Goal: Information Seeking & Learning: Learn about a topic

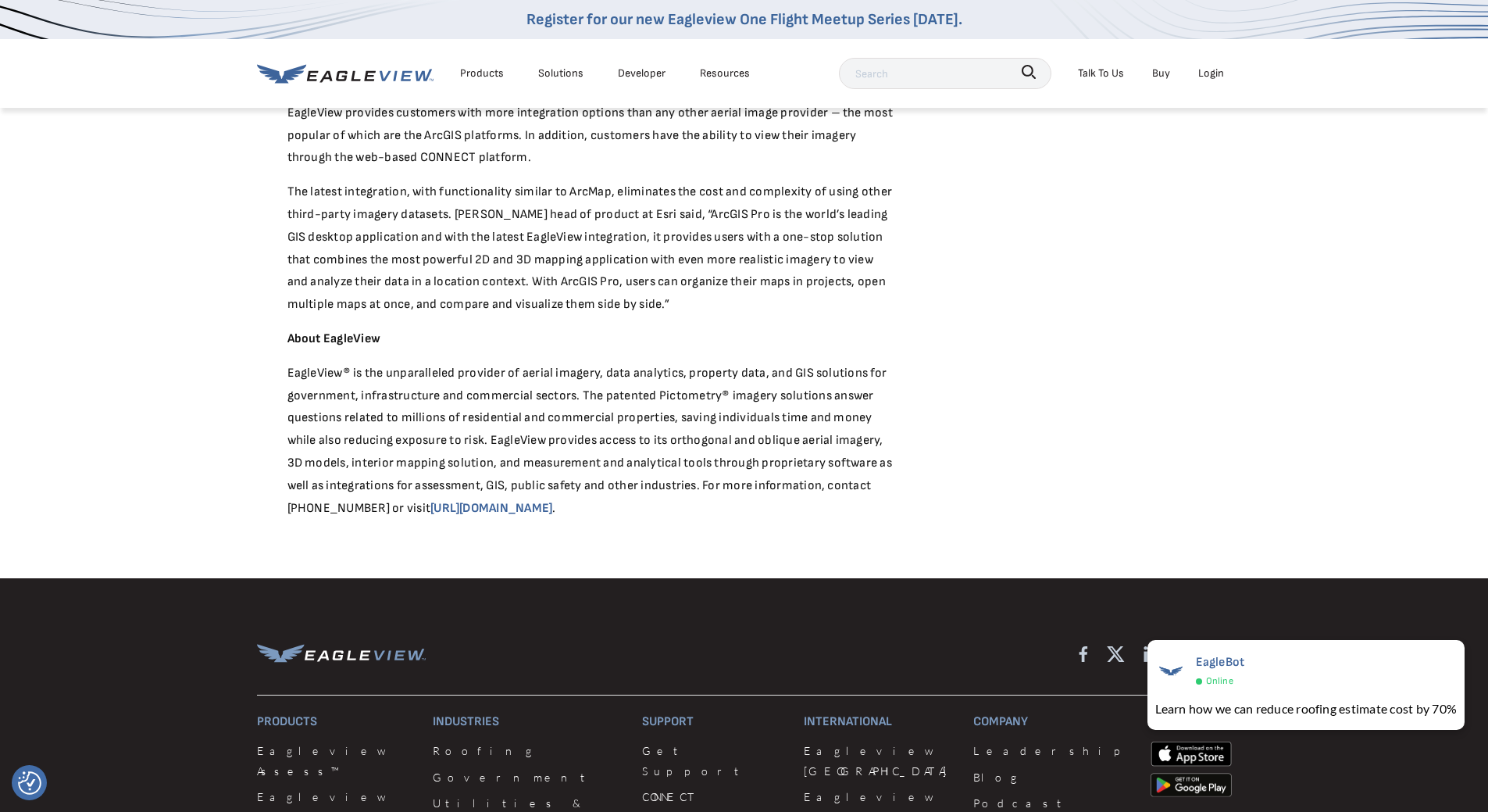
scroll to position [937, 0]
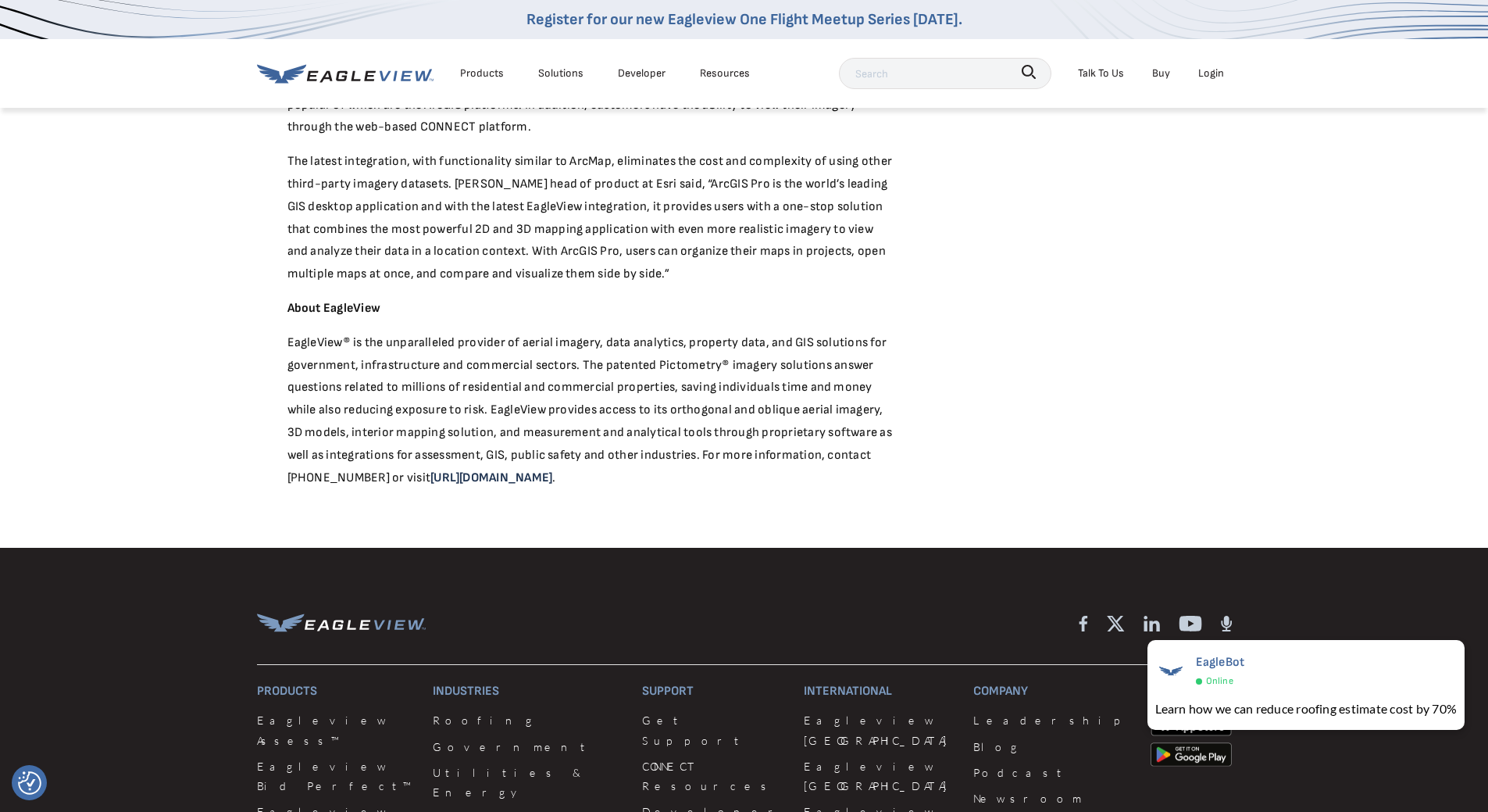
click at [518, 470] on link "https://www.eagleview.com" at bounding box center [492, 477] width 122 height 15
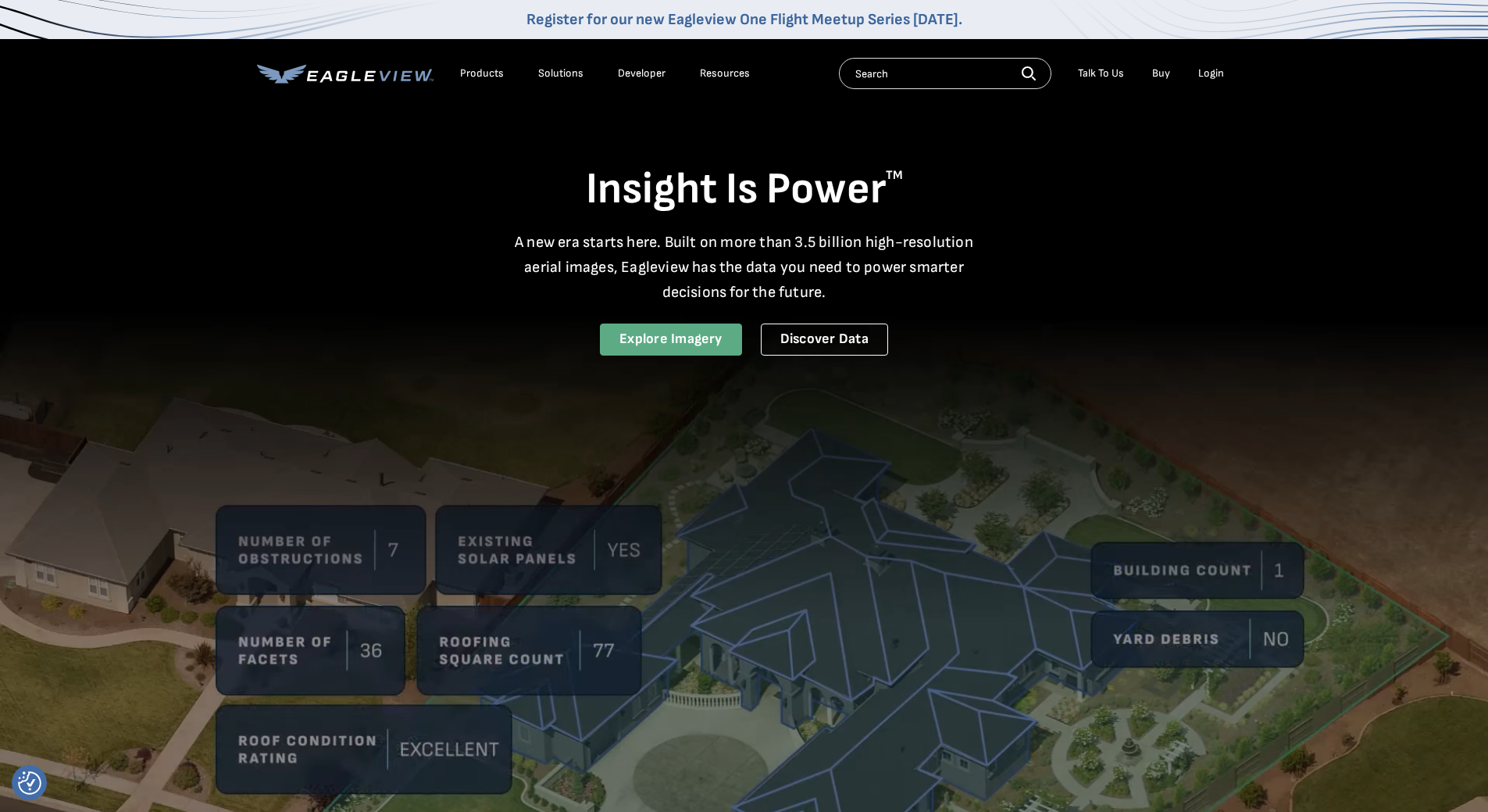
click at [692, 353] on link "Explore Imagery" at bounding box center [671, 339] width 142 height 32
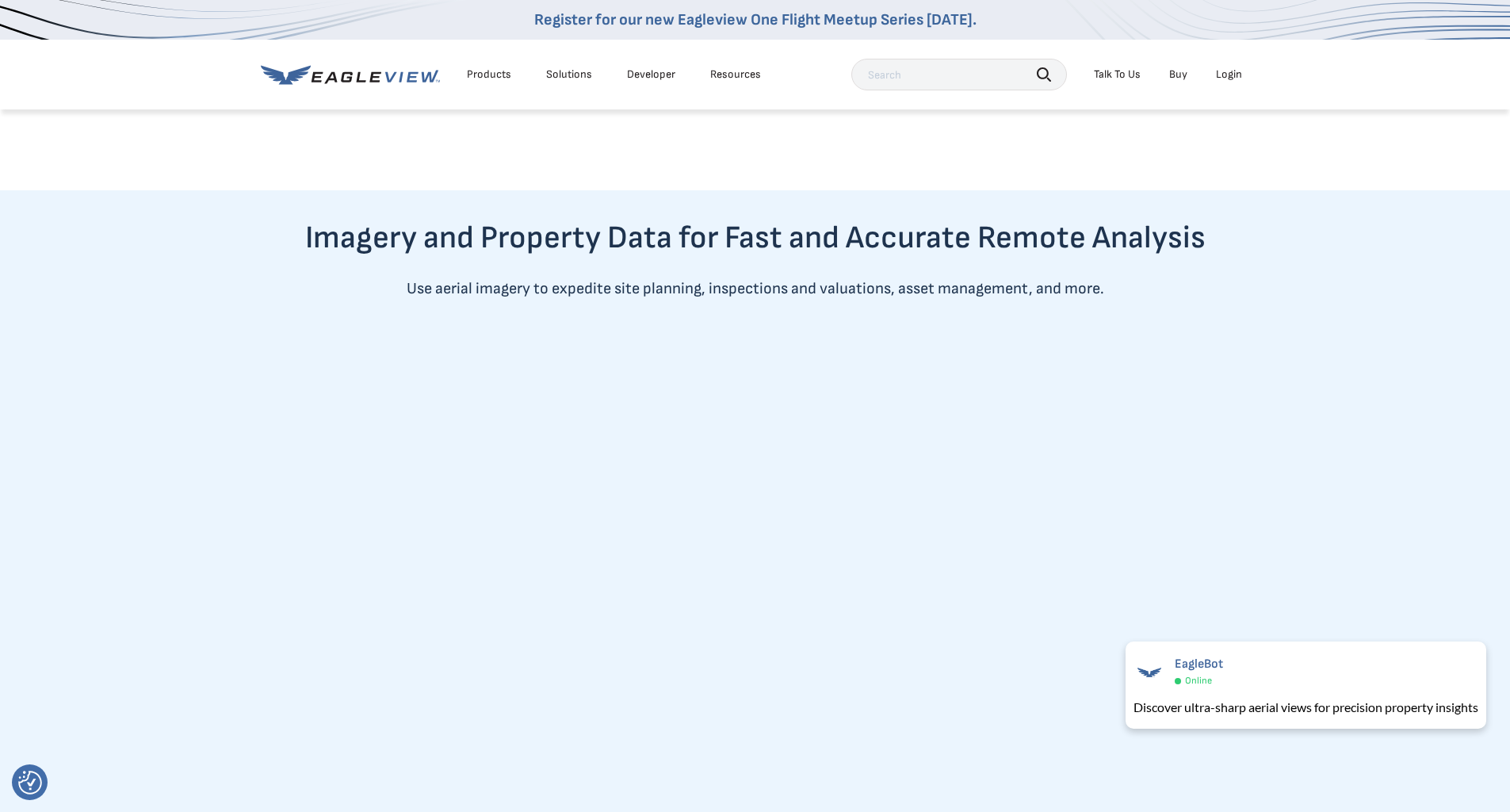
scroll to position [793, 0]
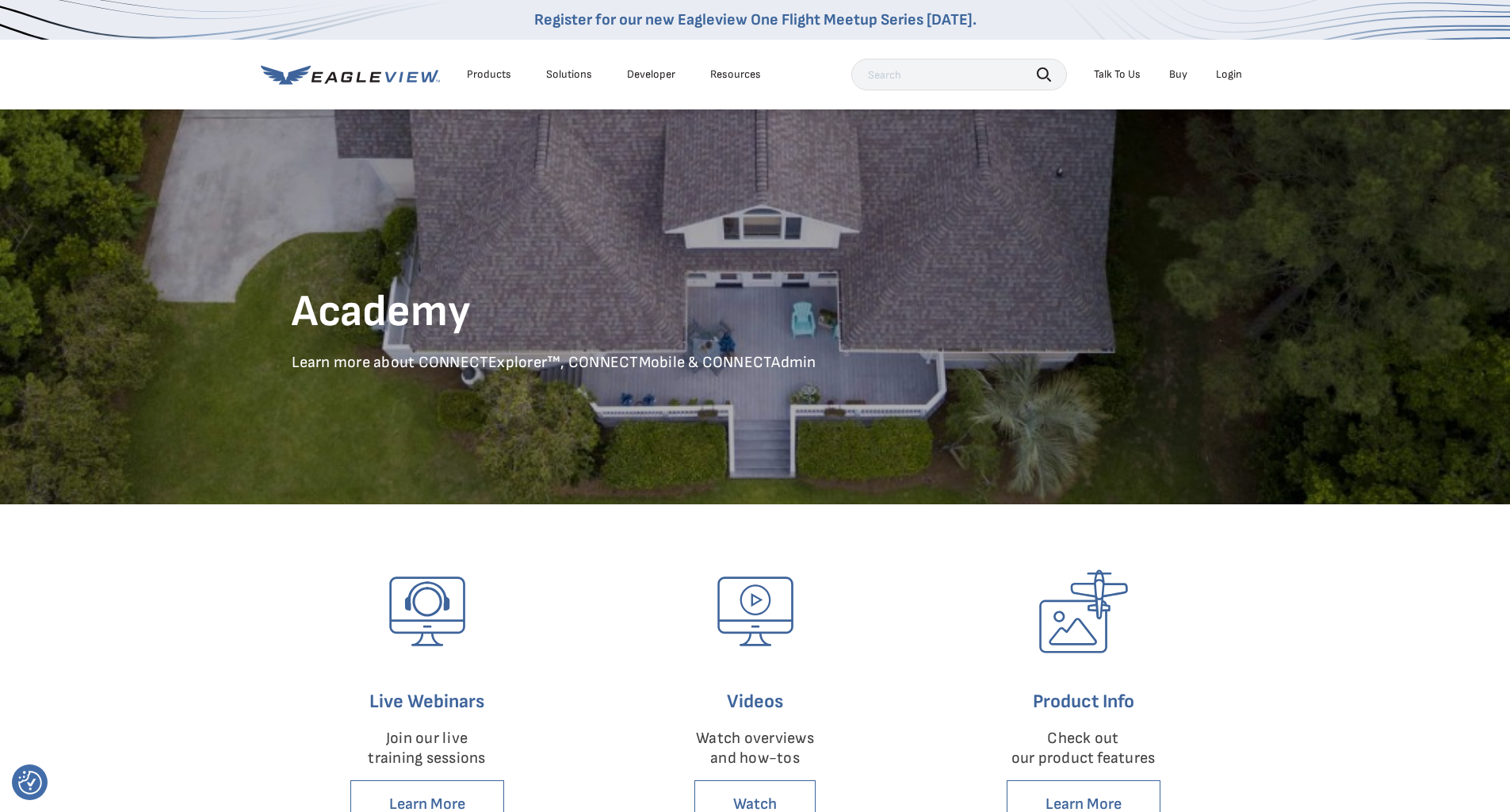
click at [492, 78] on div "Products" at bounding box center [489, 74] width 45 height 15
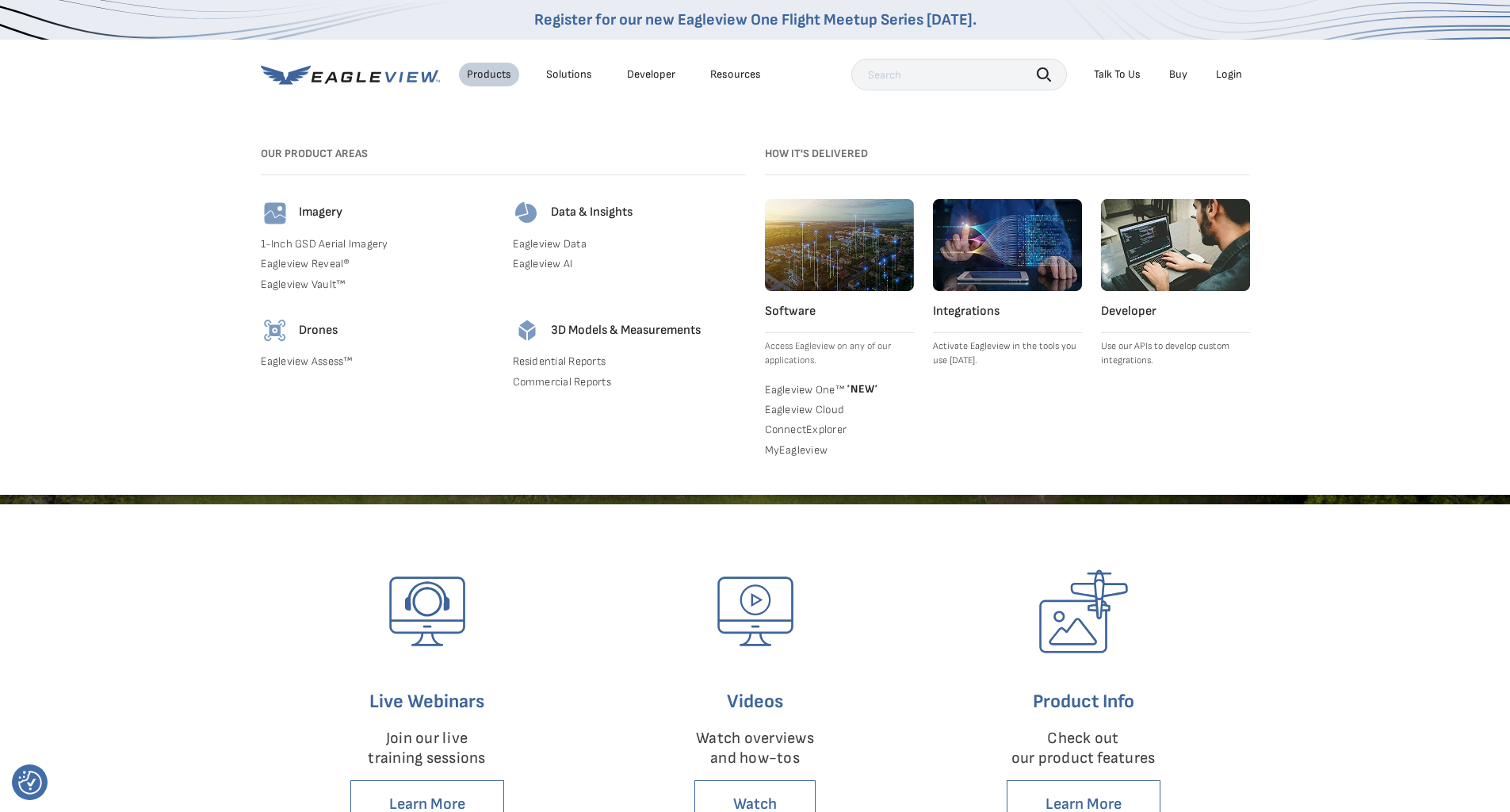
click at [570, 74] on div "Solutions" at bounding box center [569, 74] width 46 height 15
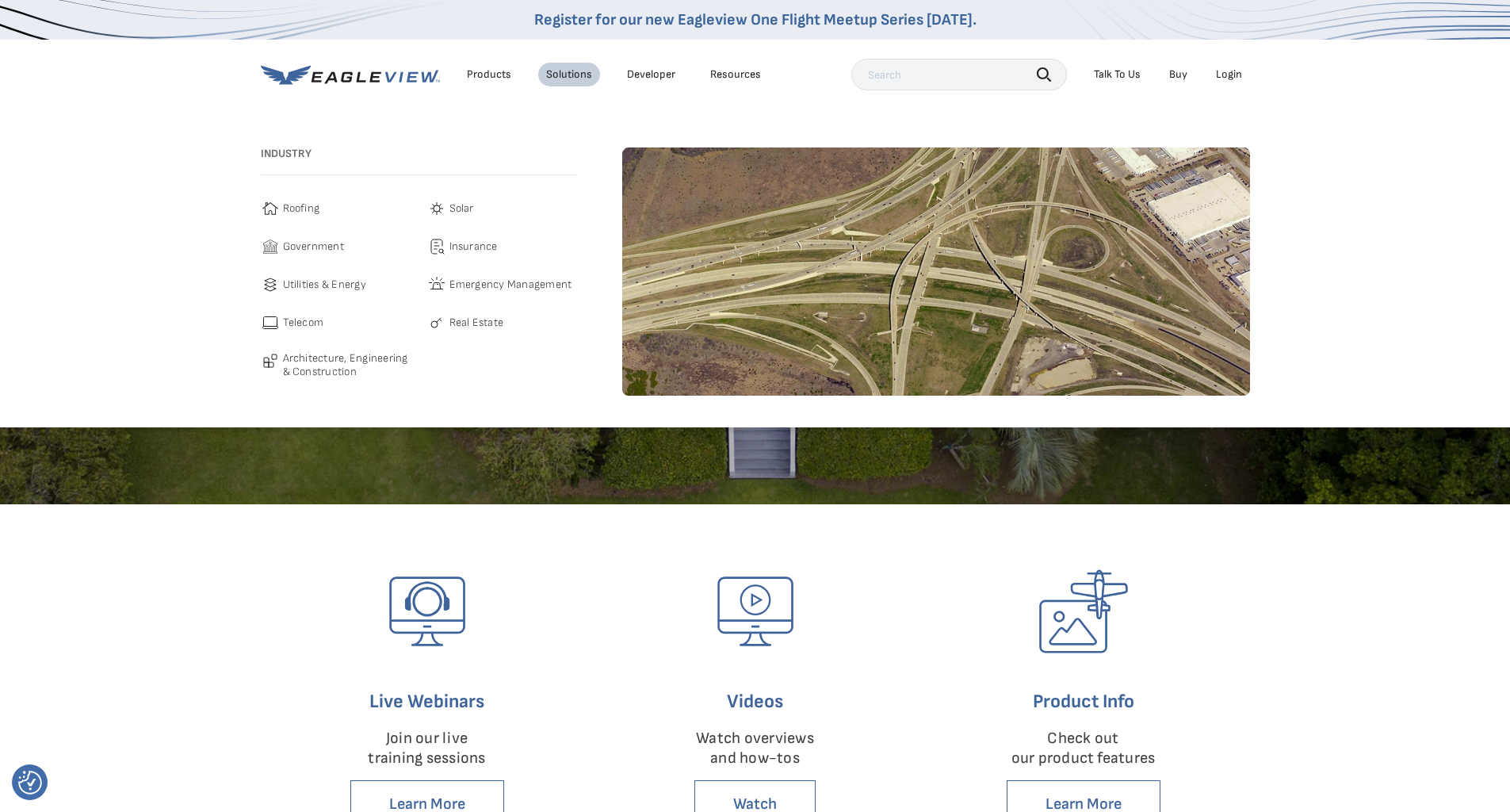
click at [311, 246] on span "Government" at bounding box center [313, 246] width 61 height 19
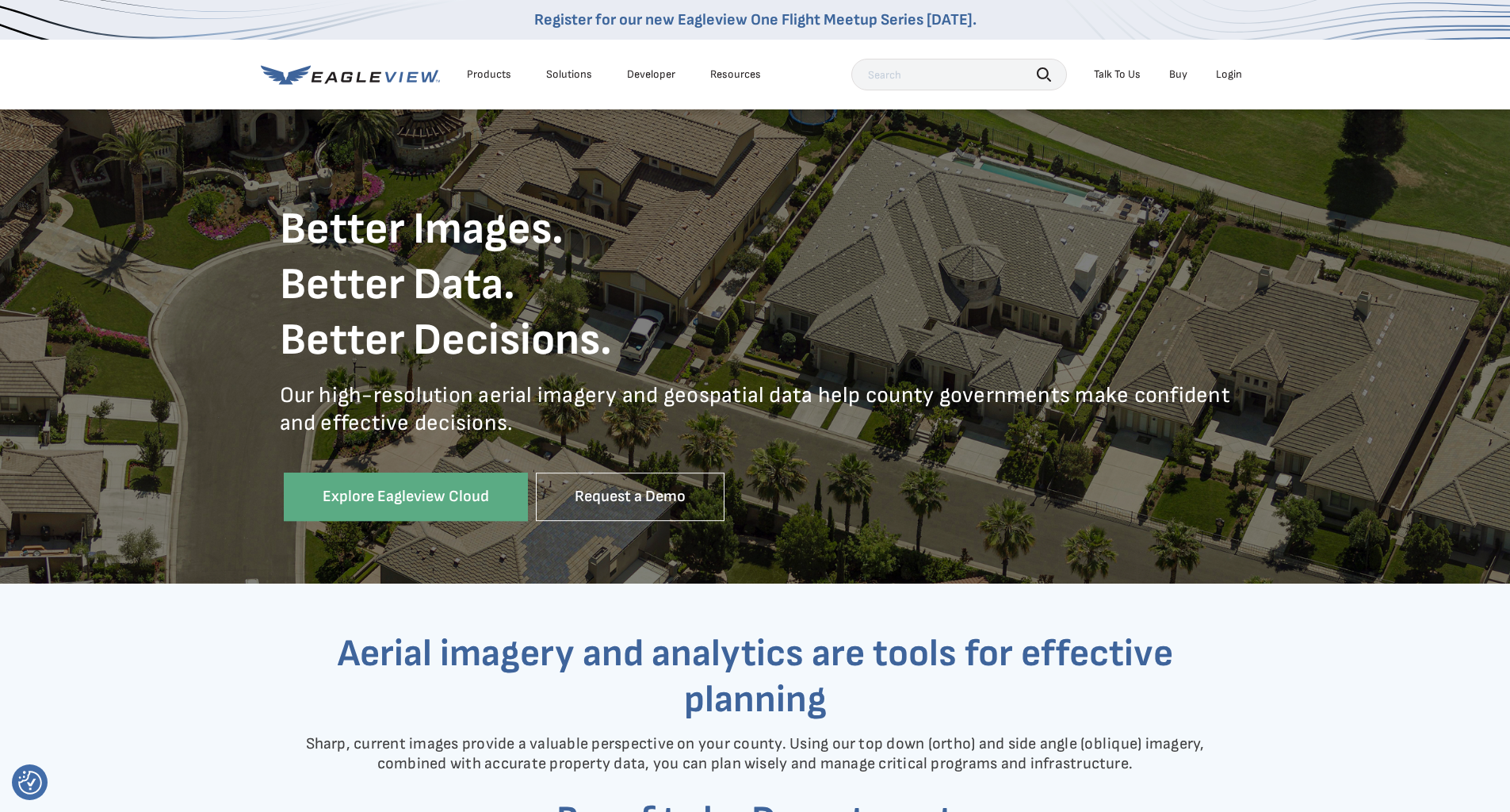
click at [497, 78] on div "Products" at bounding box center [489, 74] width 45 height 15
click at [557, 75] on div "Solutions" at bounding box center [569, 74] width 46 height 15
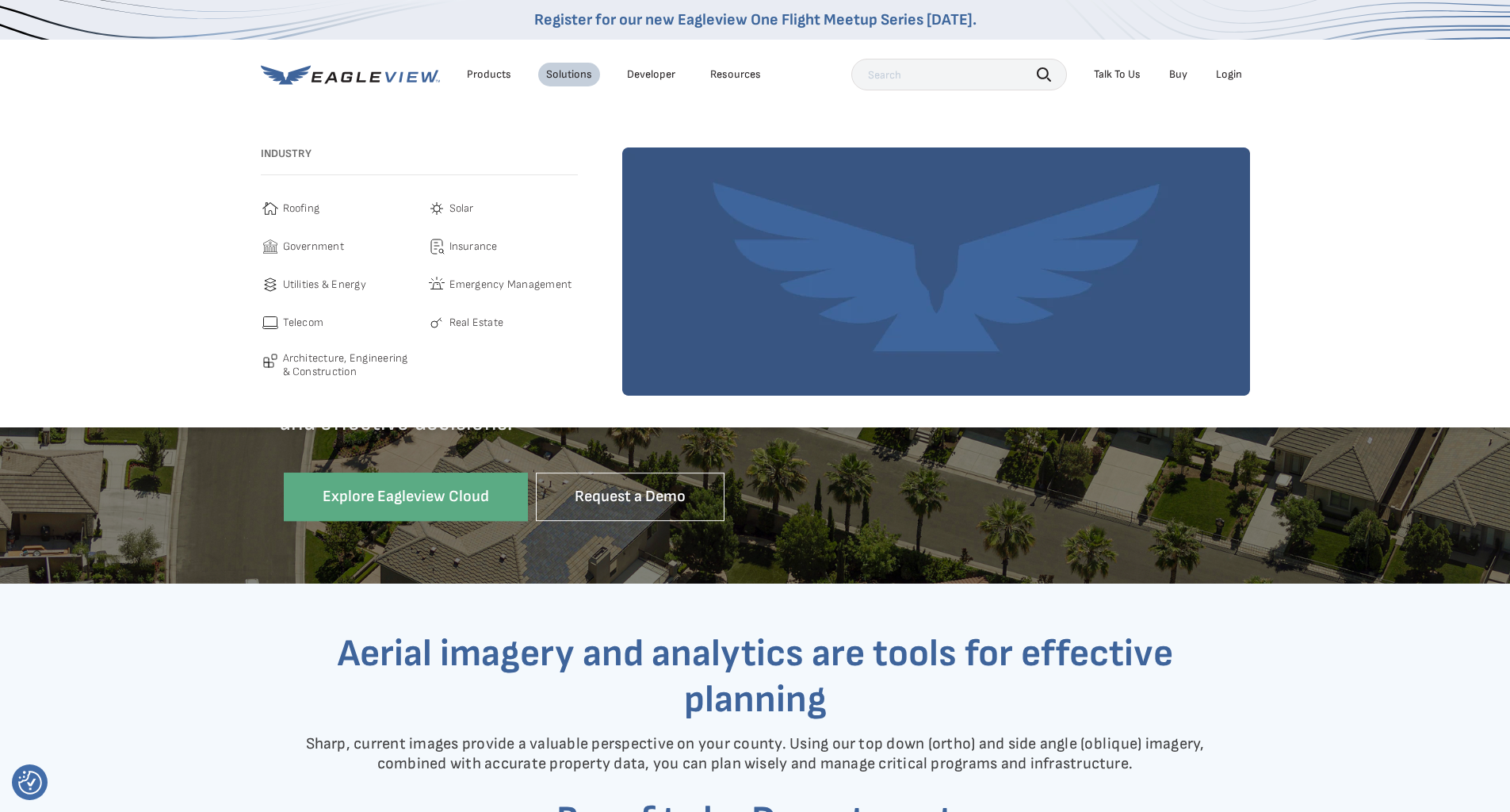
click at [495, 74] on div "Products" at bounding box center [489, 74] width 45 height 15
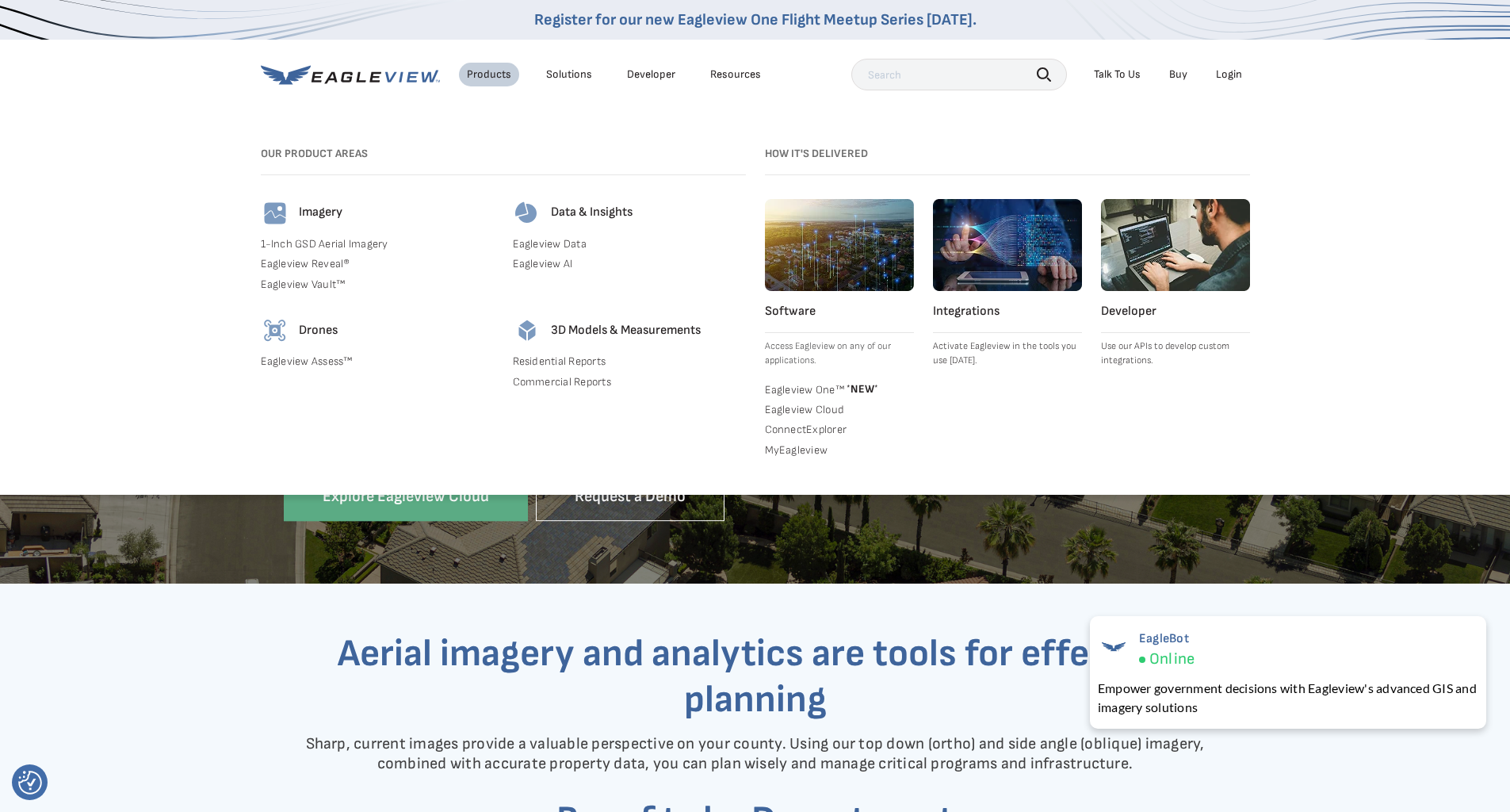
click at [816, 391] on link "Eagleview One™ * NEW *" at bounding box center [839, 388] width 149 height 15
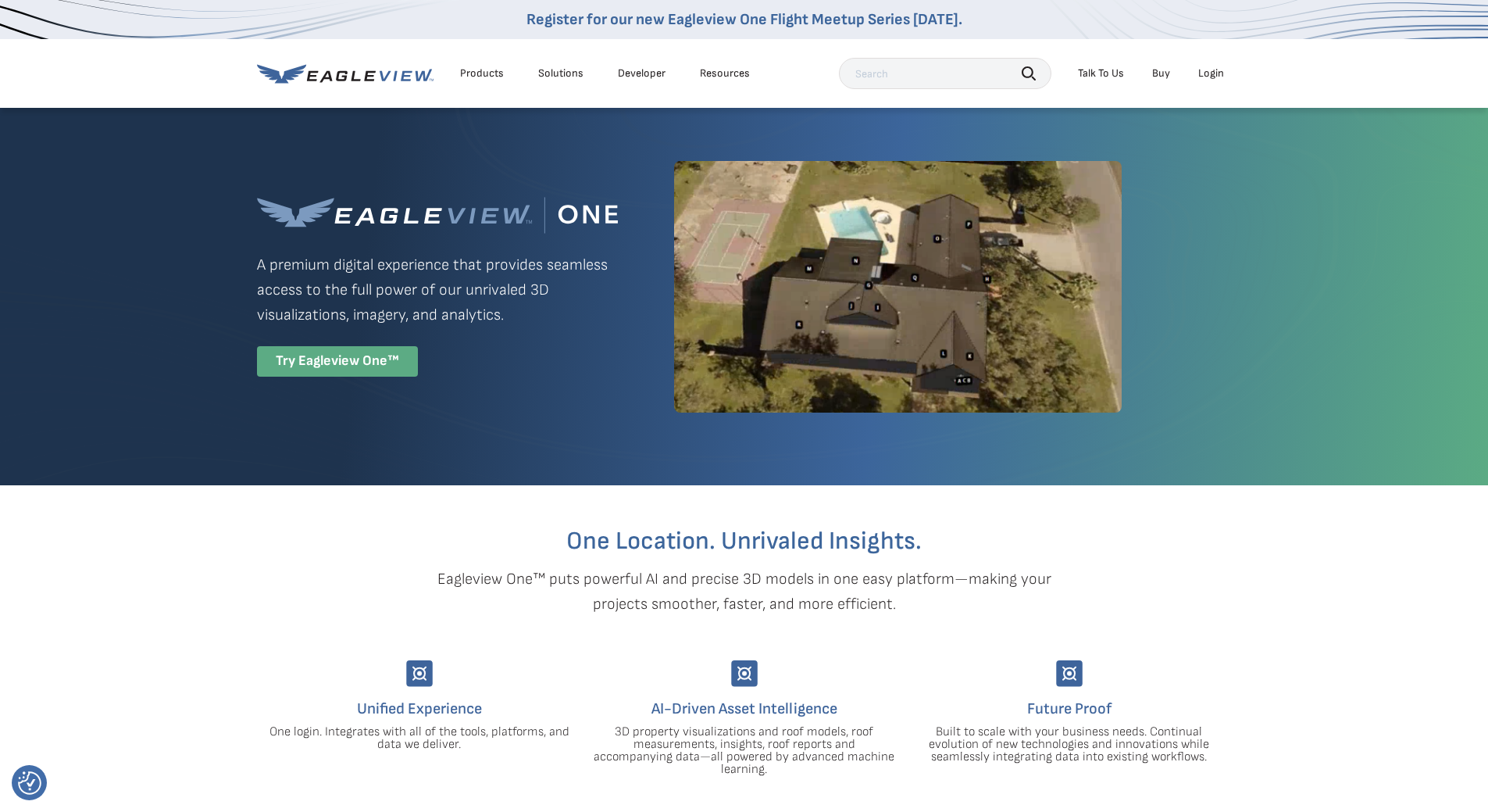
click at [297, 362] on div "Try Eagleview One™" at bounding box center [338, 362] width 161 height 30
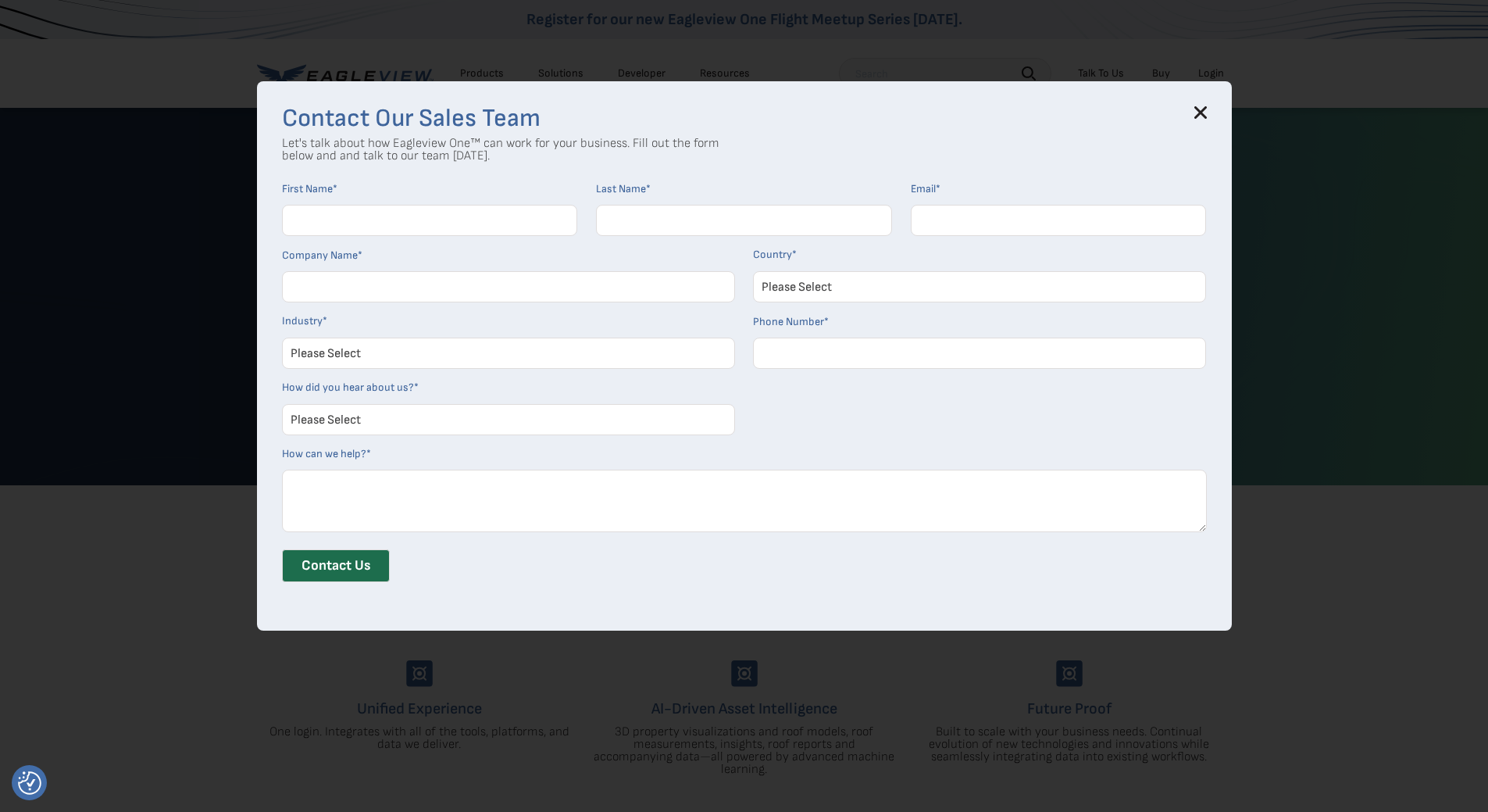
click at [1215, 112] on div "Contact Our Sales Team Let's talk about how Eagleview One™ can work for your bu…" at bounding box center [744, 355] width 975 height 549
click at [1205, 112] on icon at bounding box center [1200, 112] width 10 height 10
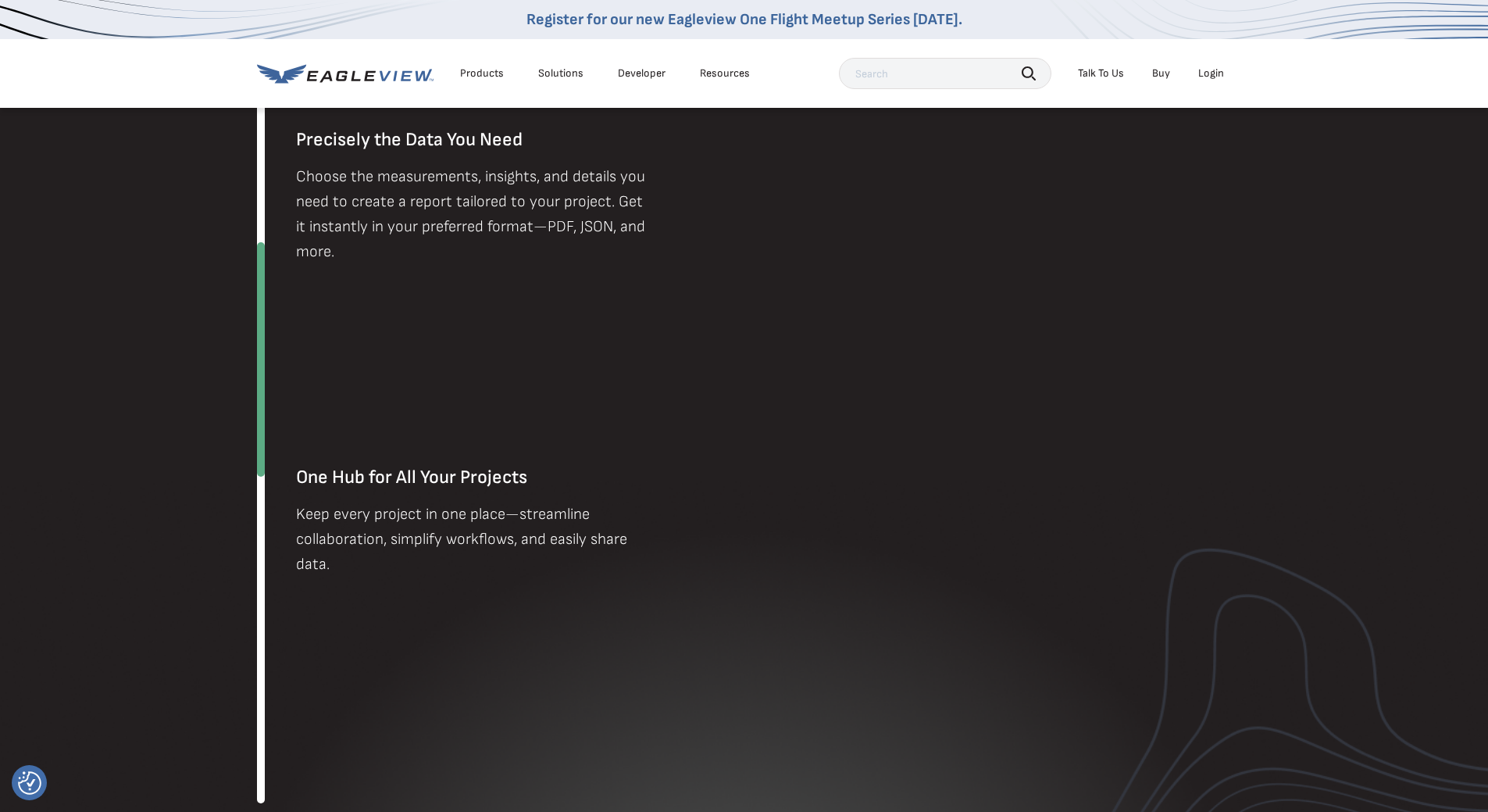
scroll to position [1406, 0]
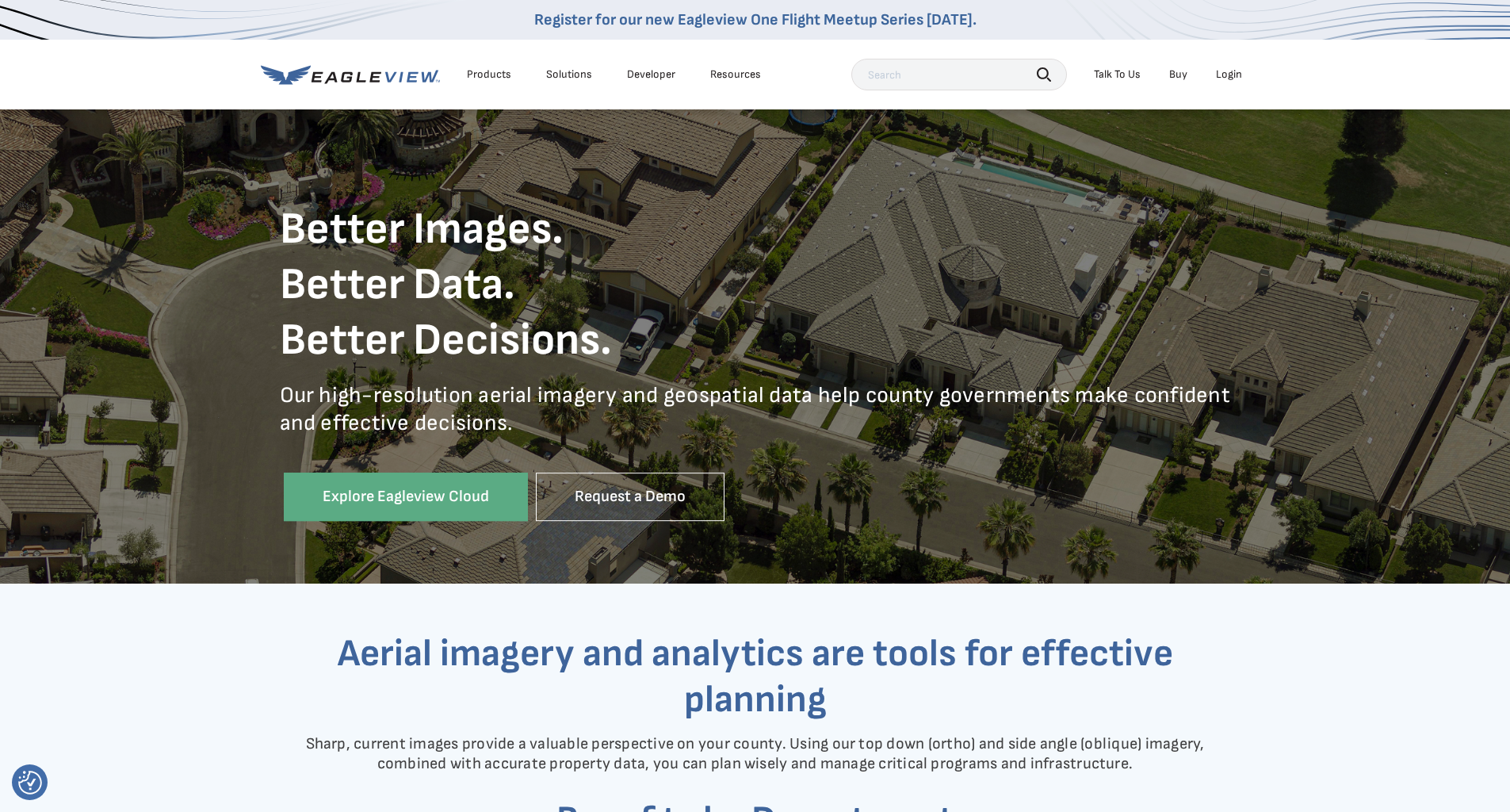
click at [482, 72] on div "Products" at bounding box center [489, 74] width 45 height 15
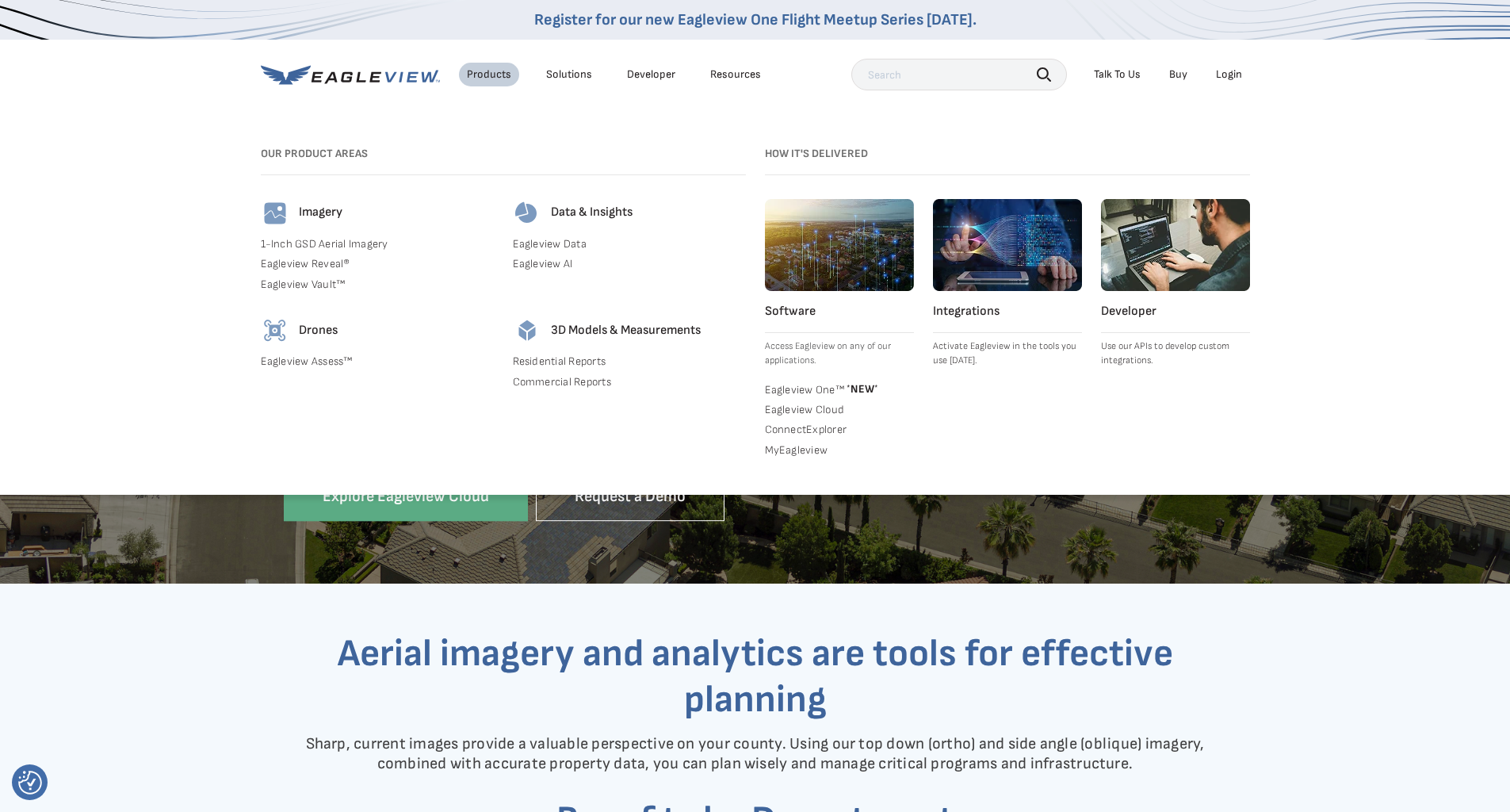
click at [804, 431] on link "ConnectExplorer" at bounding box center [839, 430] width 149 height 15
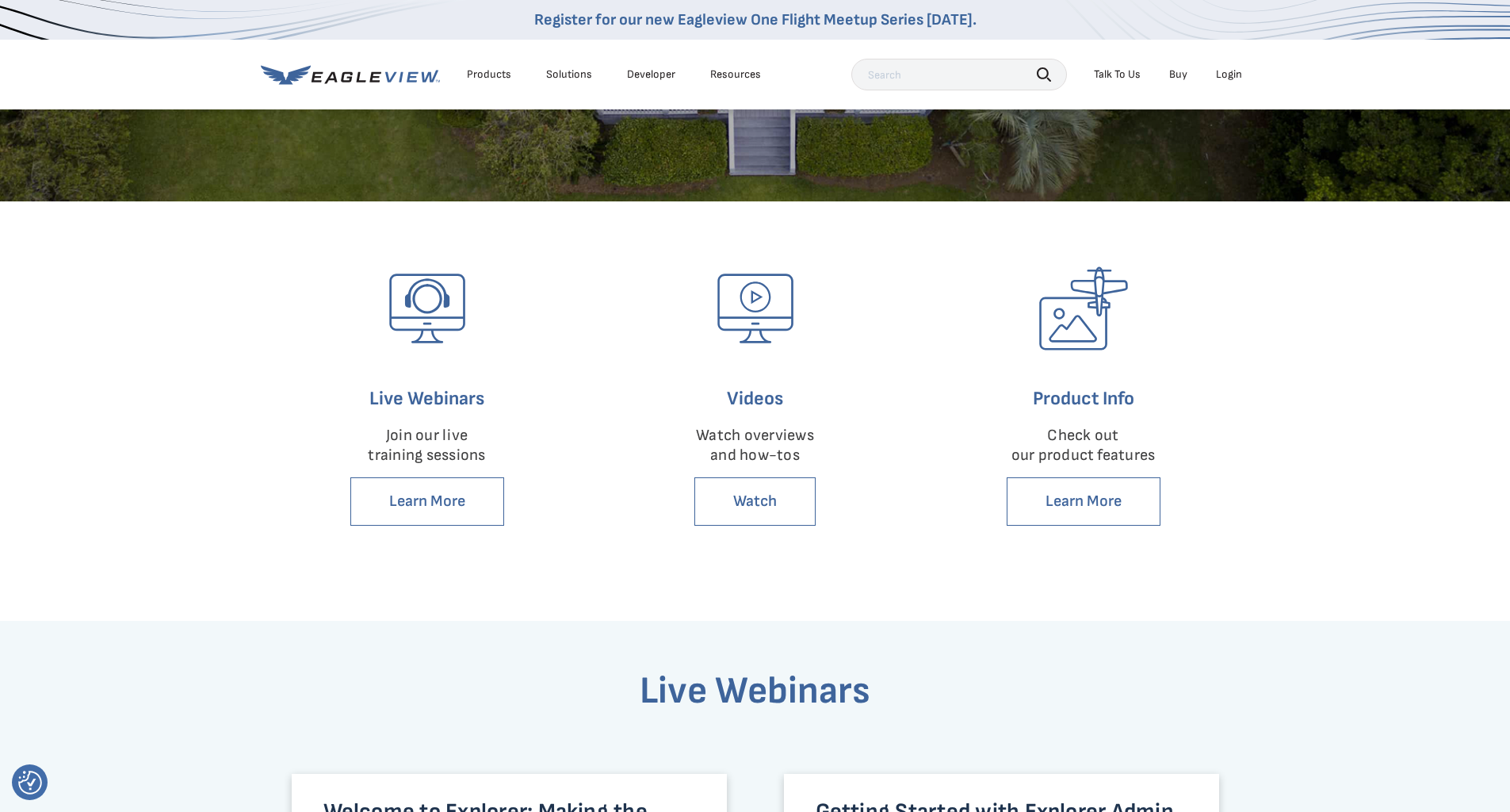
scroll to position [317, 0]
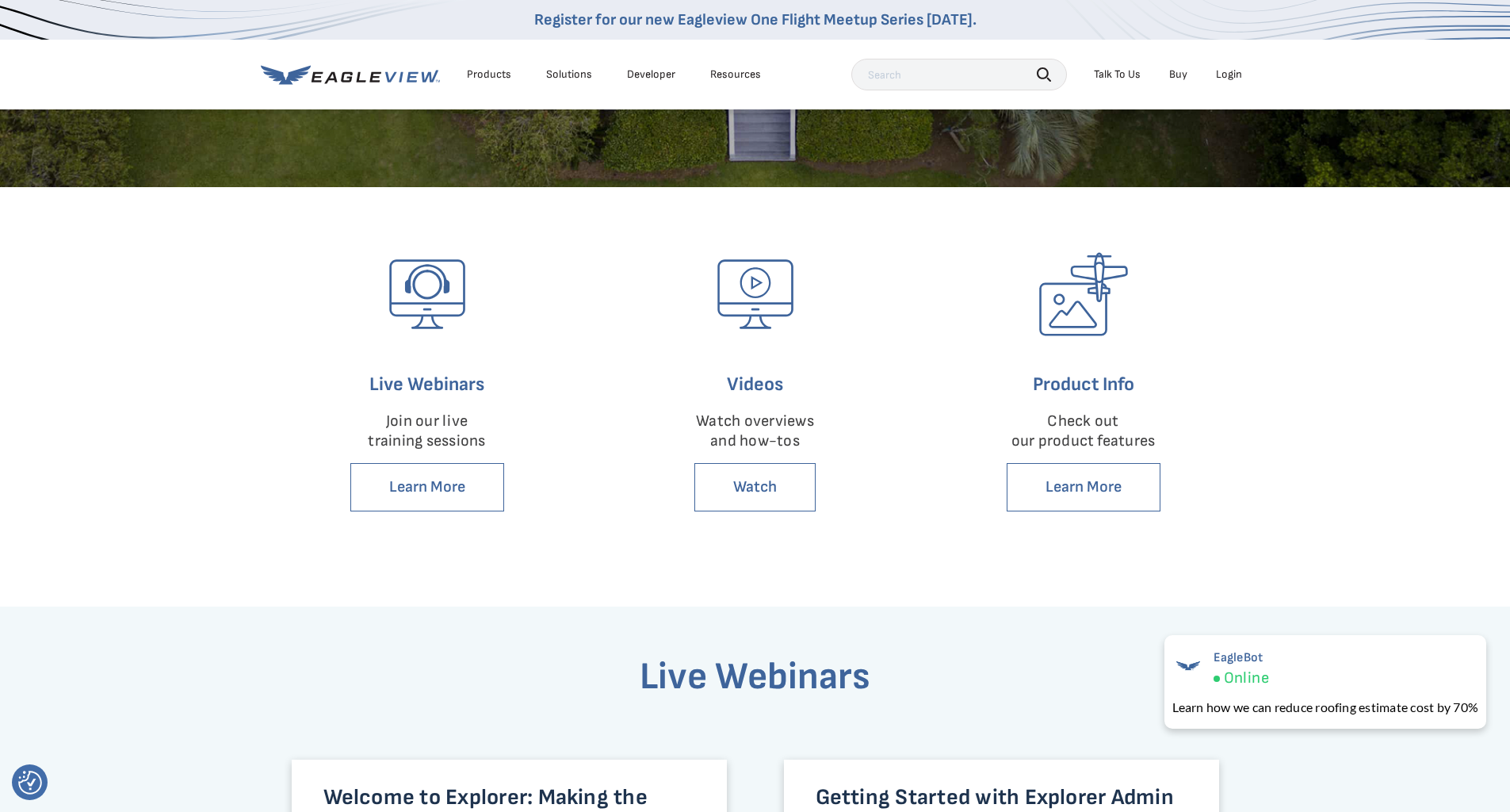
drag, startPoint x: 343, startPoint y: 3, endPoint x: 74, endPoint y: 375, distance: 459.1
click at [74, 375] on div "Live Webinars Join our live training sessions Learn More Videos Watch overviews…" at bounding box center [755, 397] width 1510 height 420
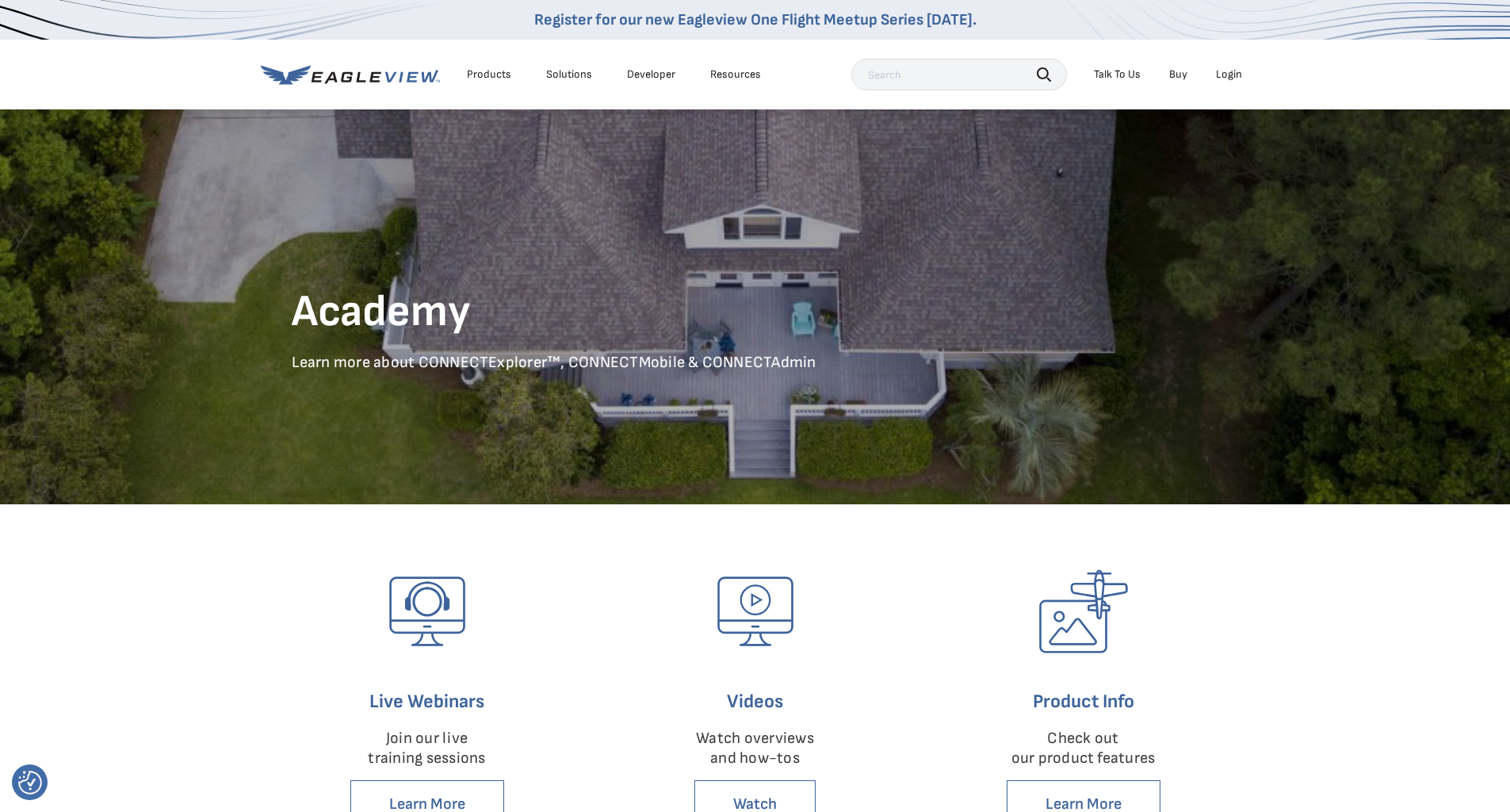
click at [556, 72] on div "Solutions" at bounding box center [569, 74] width 46 height 15
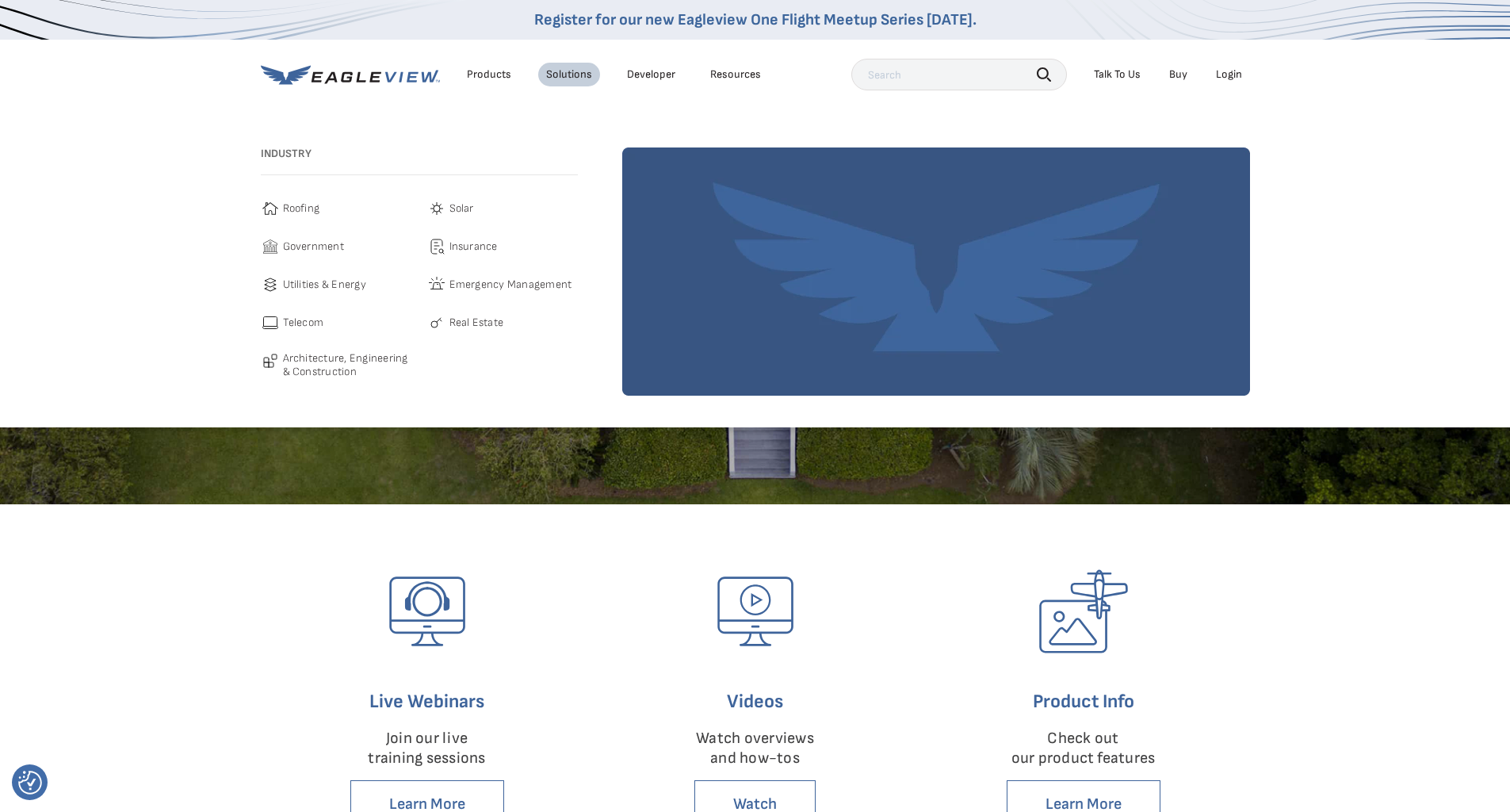
click at [504, 76] on div "Products" at bounding box center [489, 74] width 45 height 15
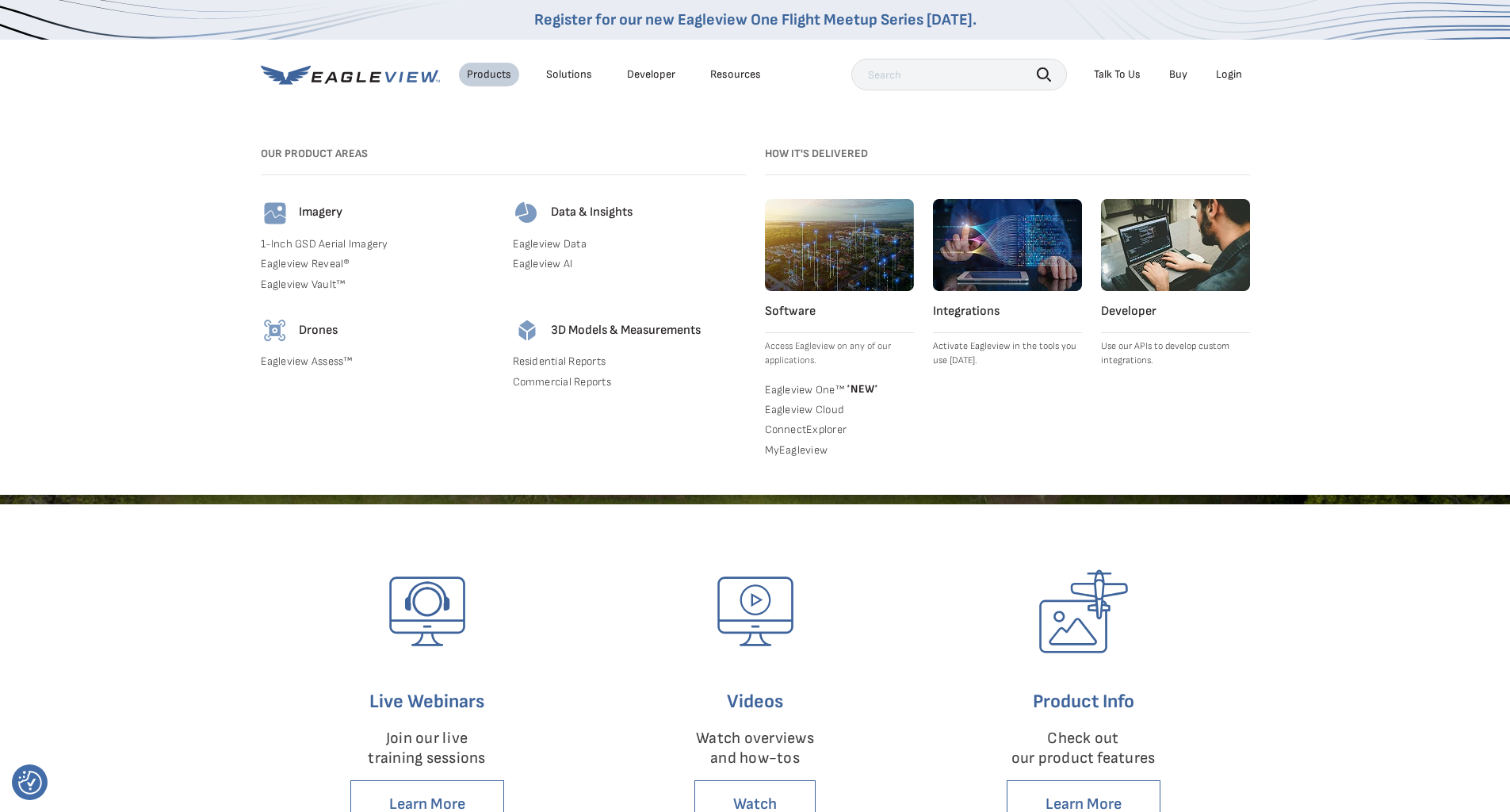
click at [820, 412] on link "Eagleview Cloud" at bounding box center [839, 410] width 149 height 15
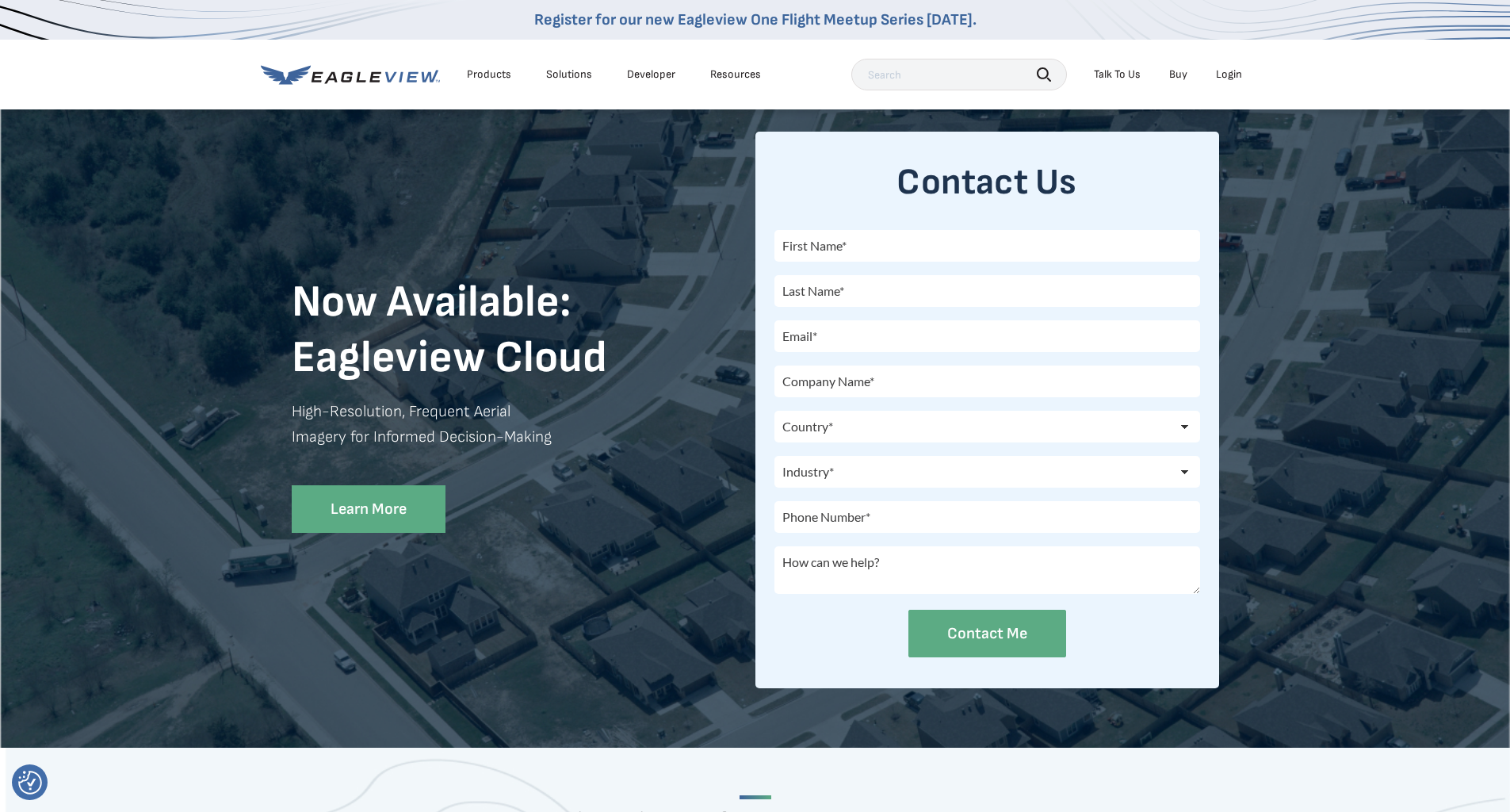
click at [1226, 72] on div "Login" at bounding box center [1229, 74] width 26 height 15
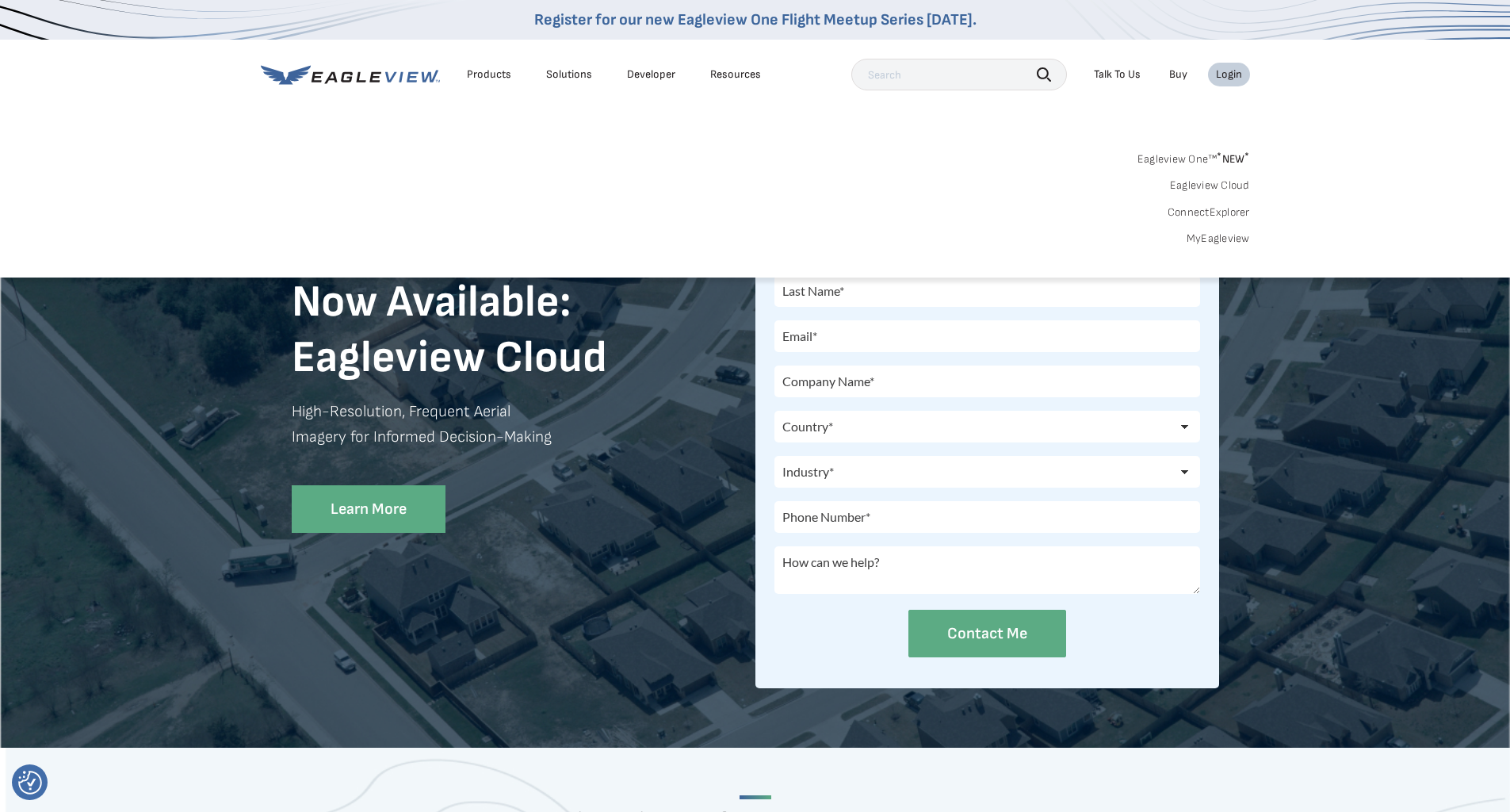
click at [1215, 186] on link "Eagleview Cloud" at bounding box center [1210, 185] width 80 height 15
